Goal: Task Accomplishment & Management: Use online tool/utility

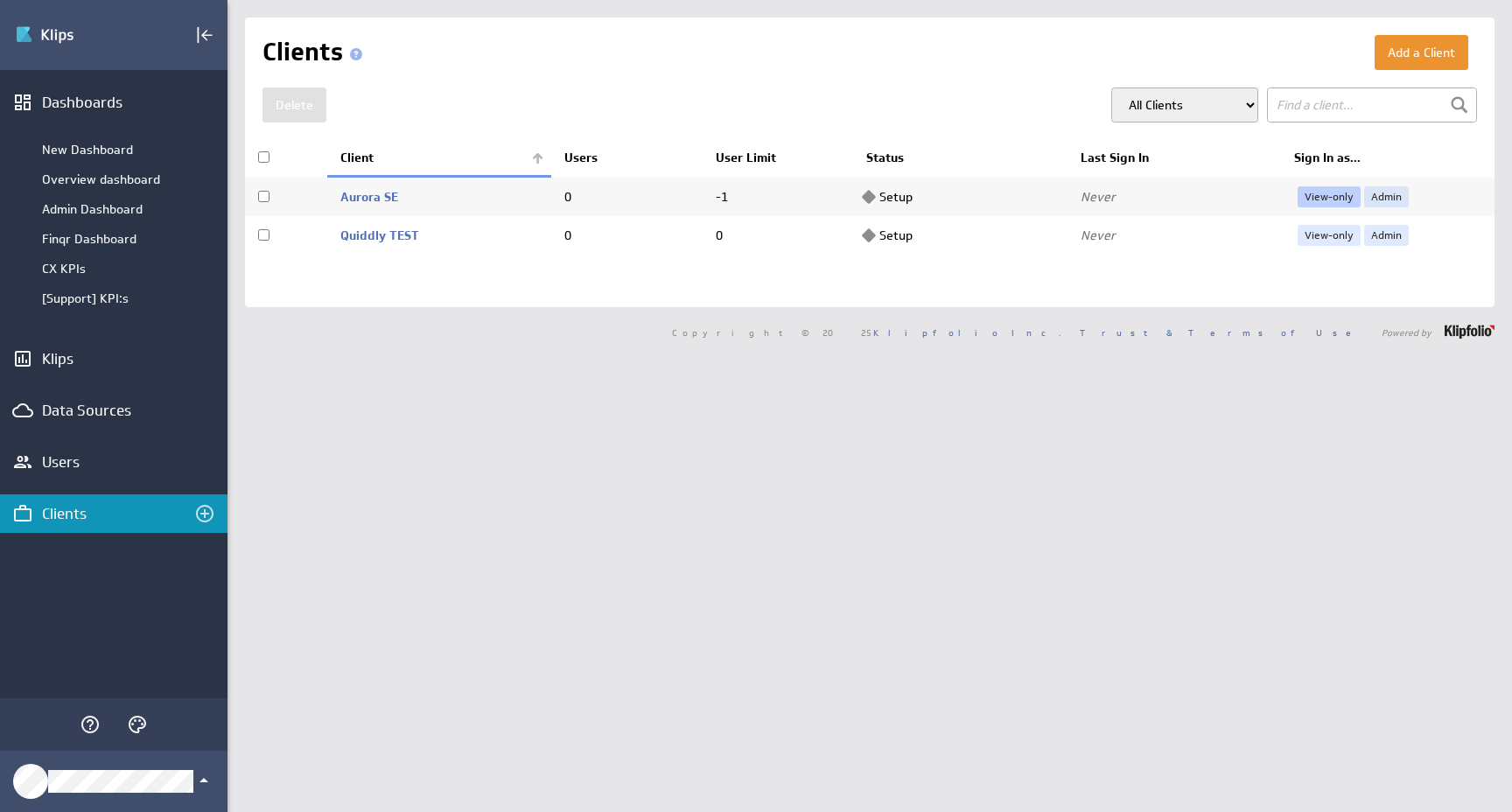
click at [1335, 194] on link "View-only" at bounding box center [1329, 196] width 63 height 21
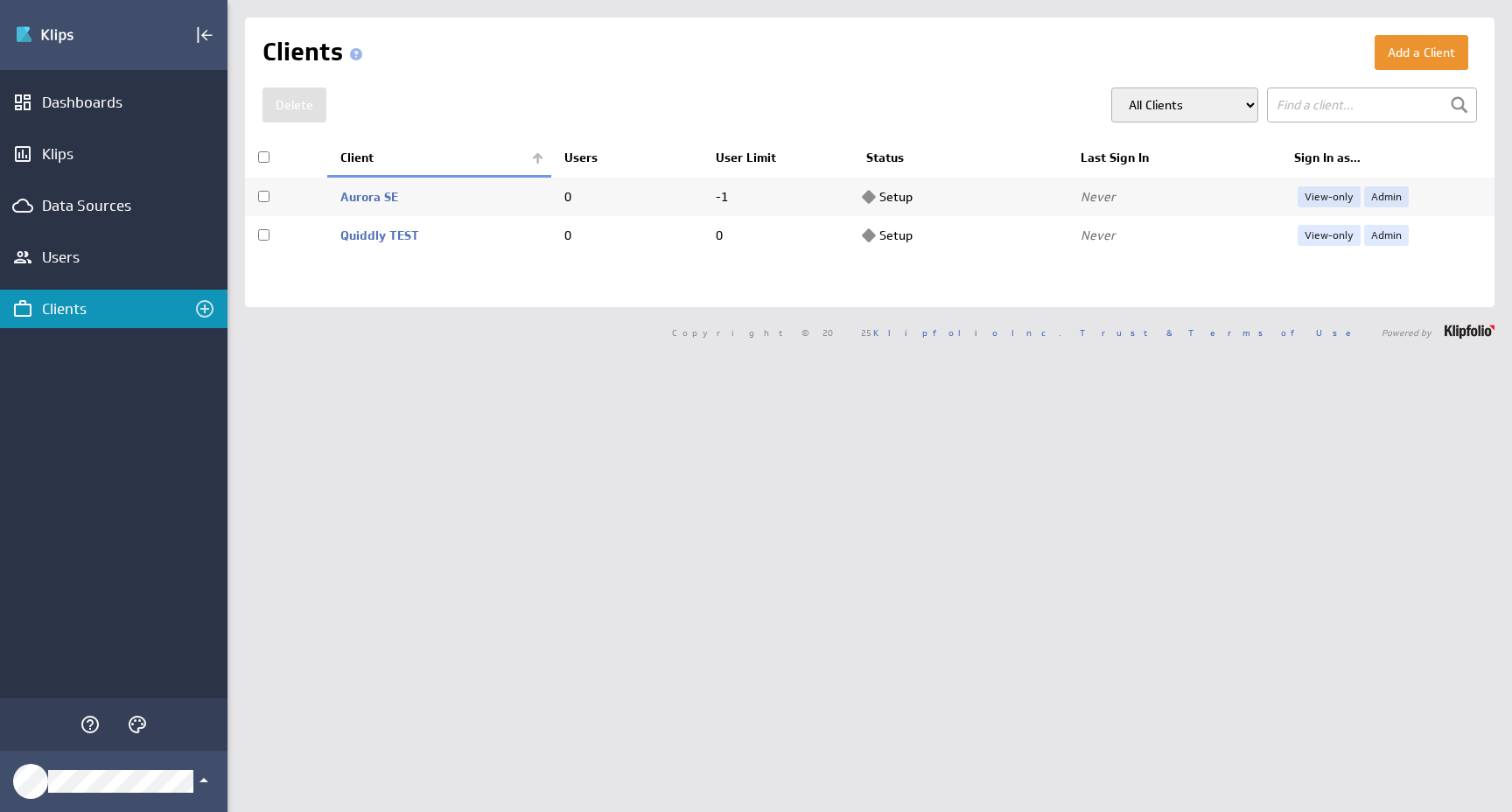
click at [1058, 455] on div "Add a Client Clients Delete All Clients My Clients 0" at bounding box center [870, 406] width 1285 height 812
click at [1382, 197] on link "Admin" at bounding box center [1387, 196] width 45 height 21
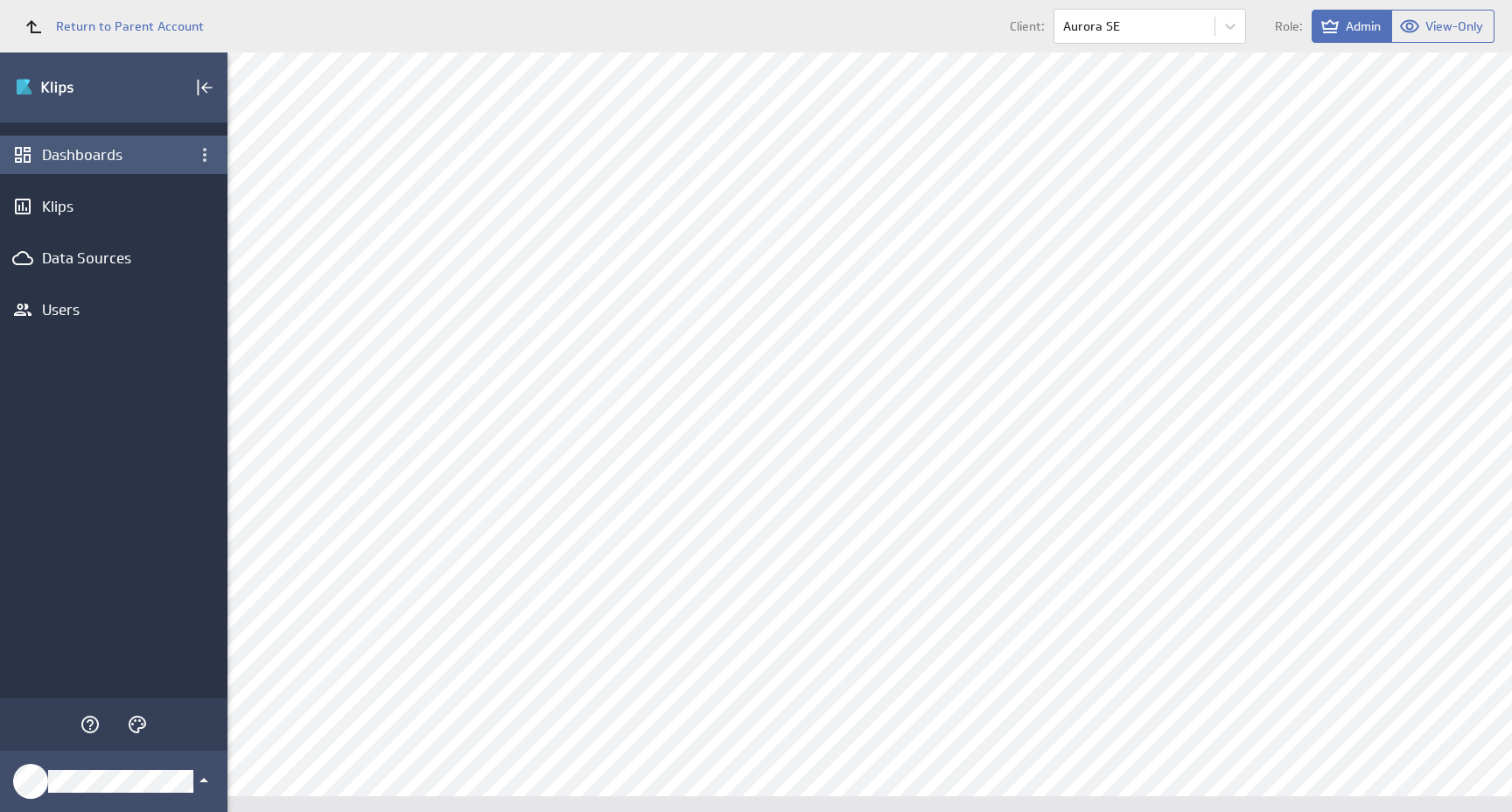
click at [112, 162] on div "Dashboards" at bounding box center [114, 155] width 143 height 20
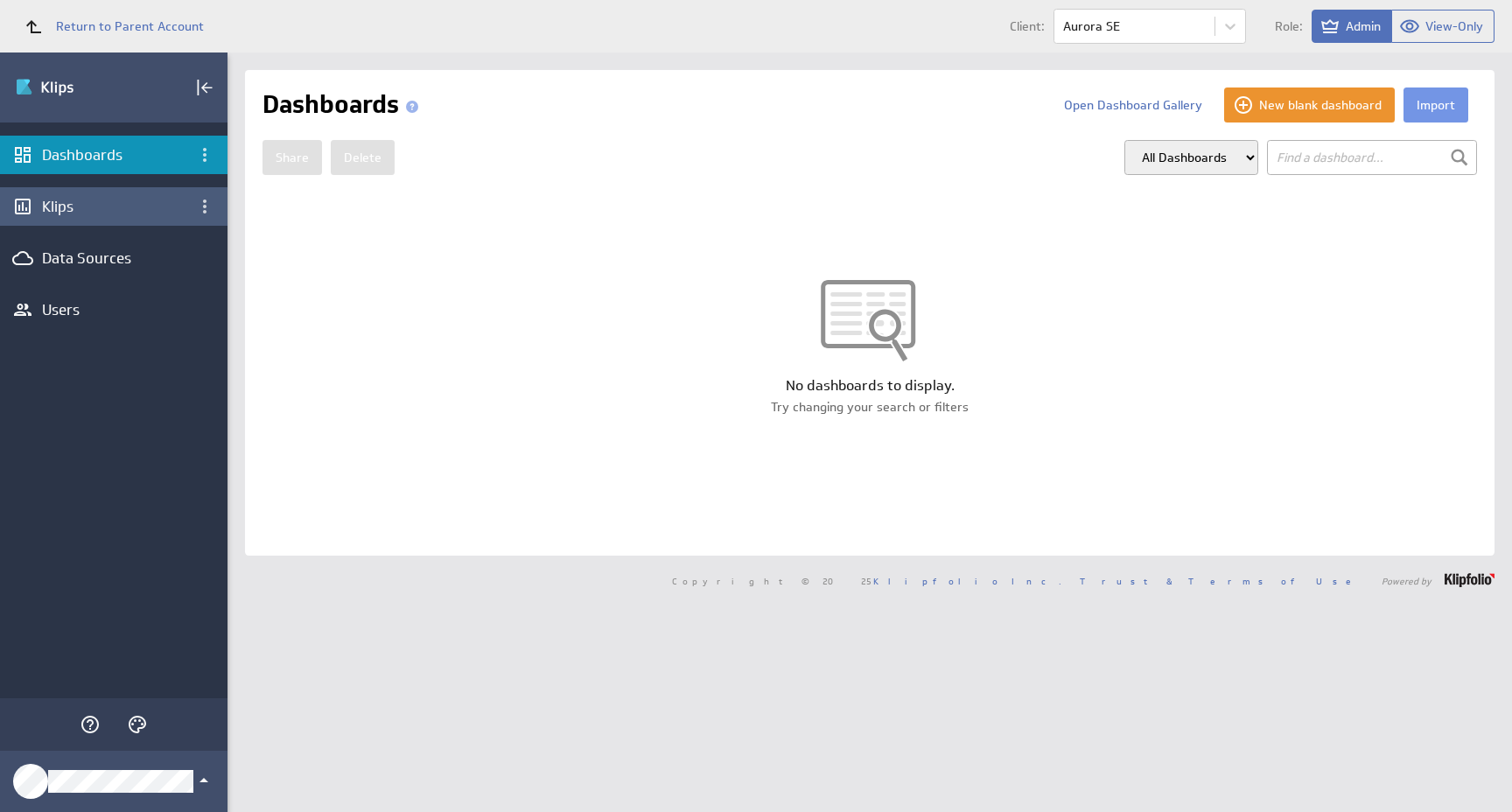
click at [57, 223] on div "Klips" at bounding box center [114, 206] width 227 height 38
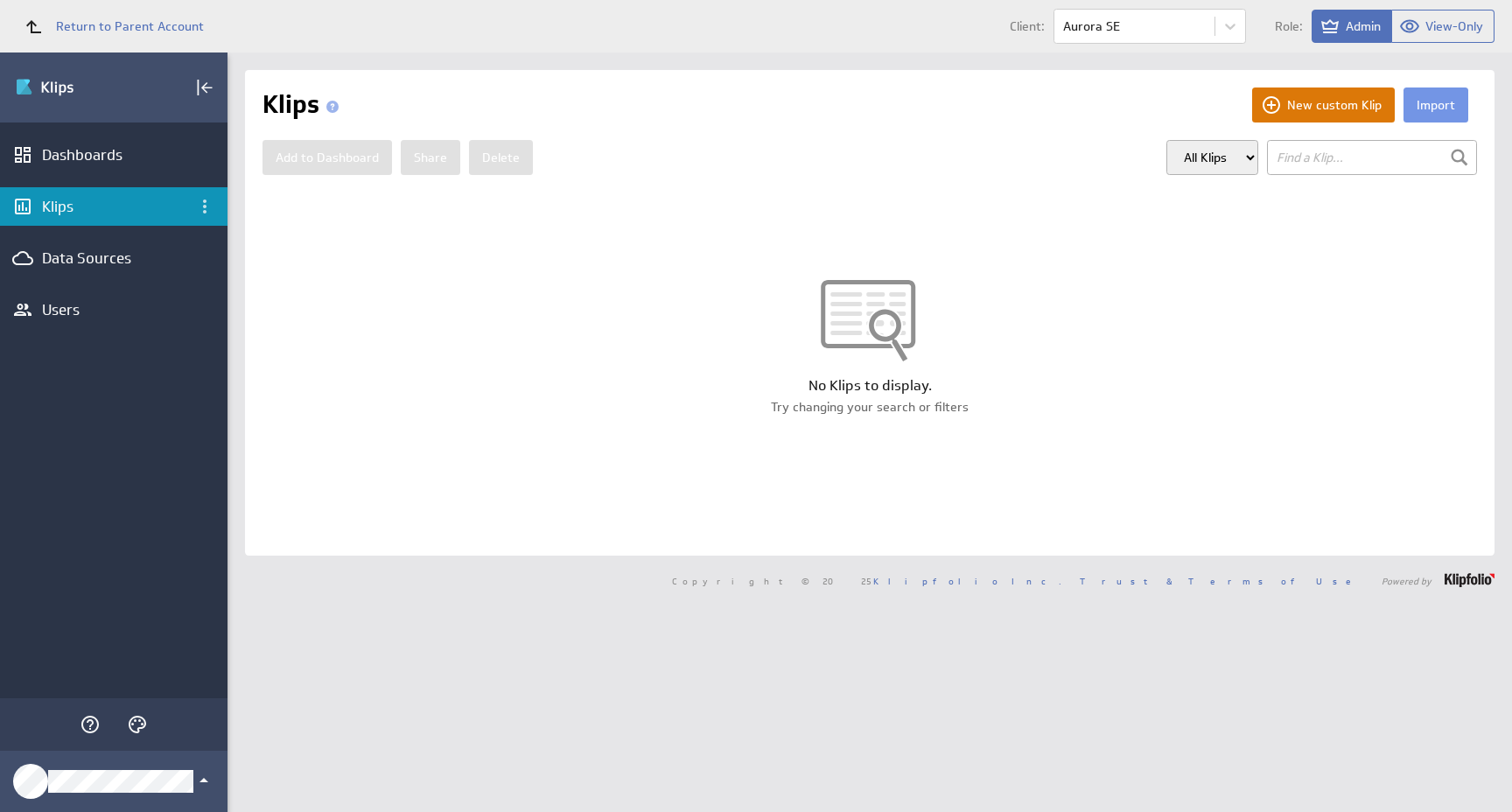
click at [1270, 103] on button "New custom Klip" at bounding box center [1322, 105] width 142 height 35
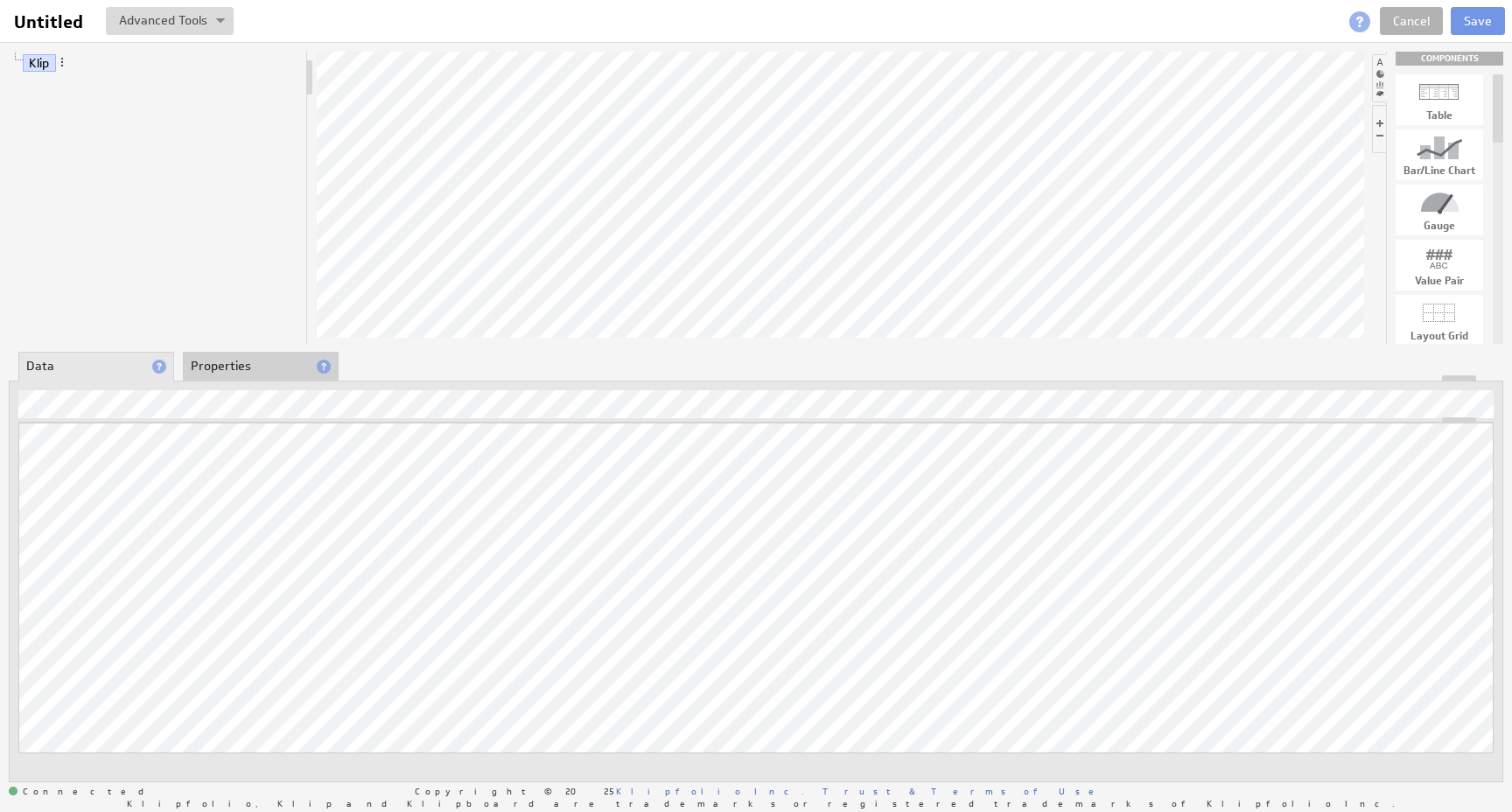
click at [237, 370] on li "Properties" at bounding box center [260, 366] width 156 height 30
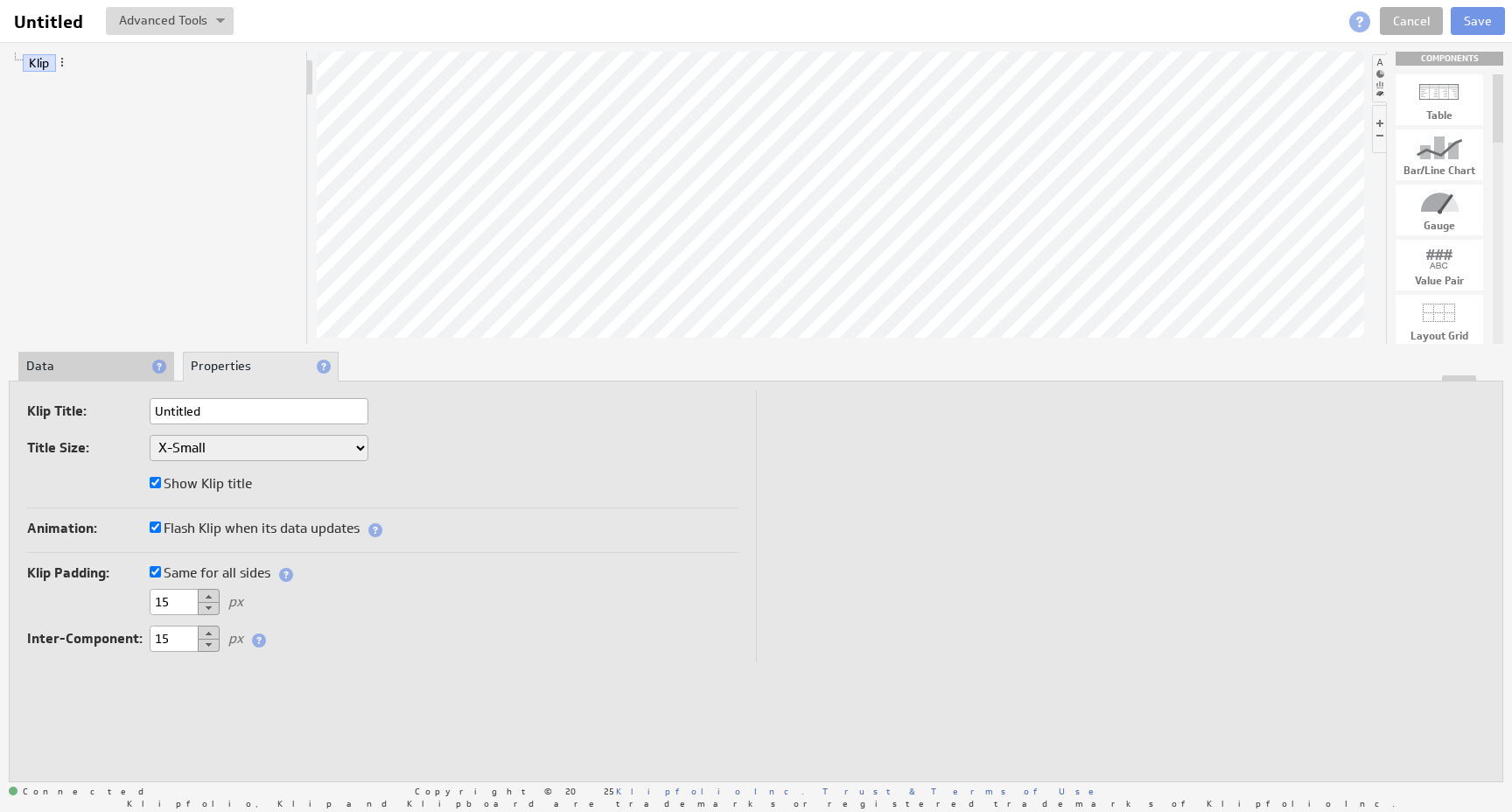
click at [102, 368] on li "Data" at bounding box center [97, 366] width 156 height 30
